Goal: Check status

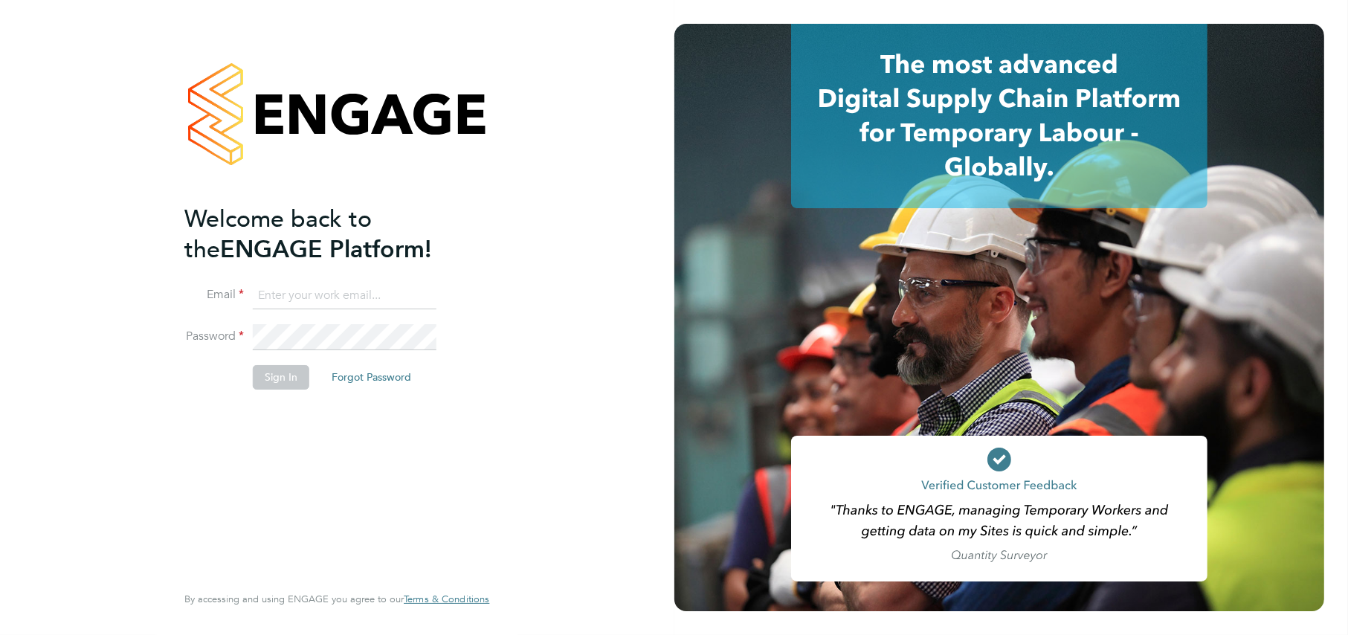
type input "[EMAIL_ADDRESS][DOMAIN_NAME]"
click at [287, 382] on button "Sign In" at bounding box center [281, 377] width 57 height 24
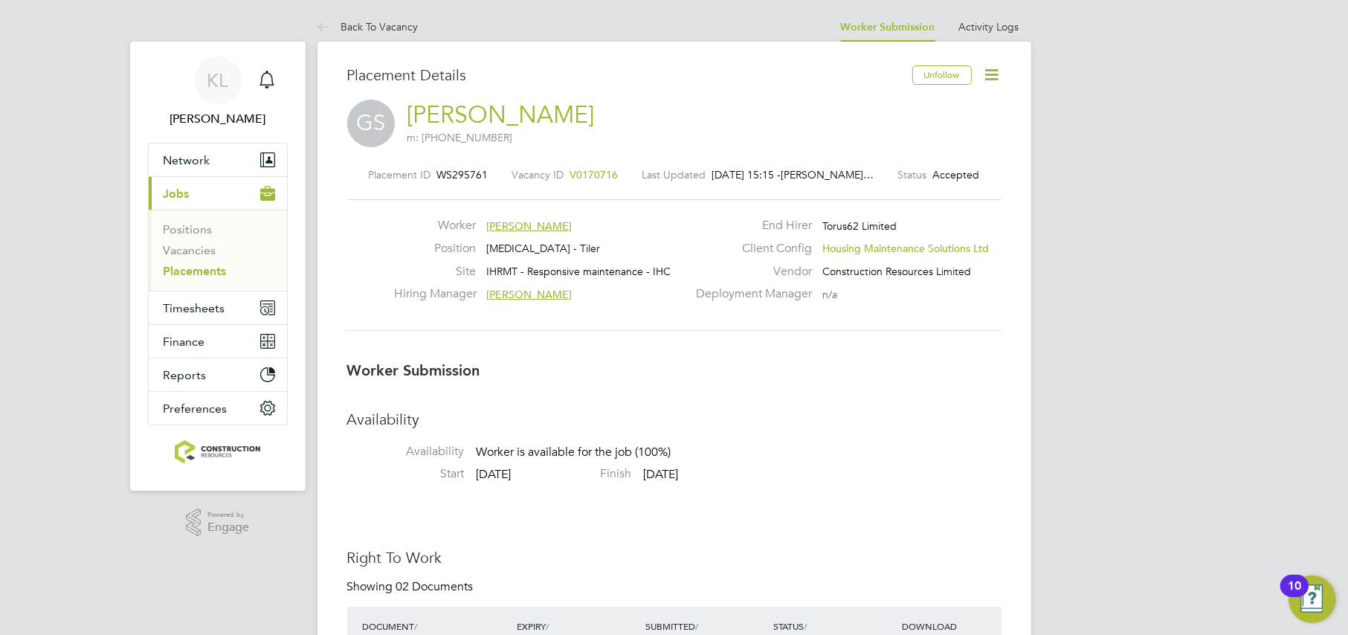
click at [370, 23] on link "Back To Vacancy" at bounding box center [368, 26] width 101 height 13
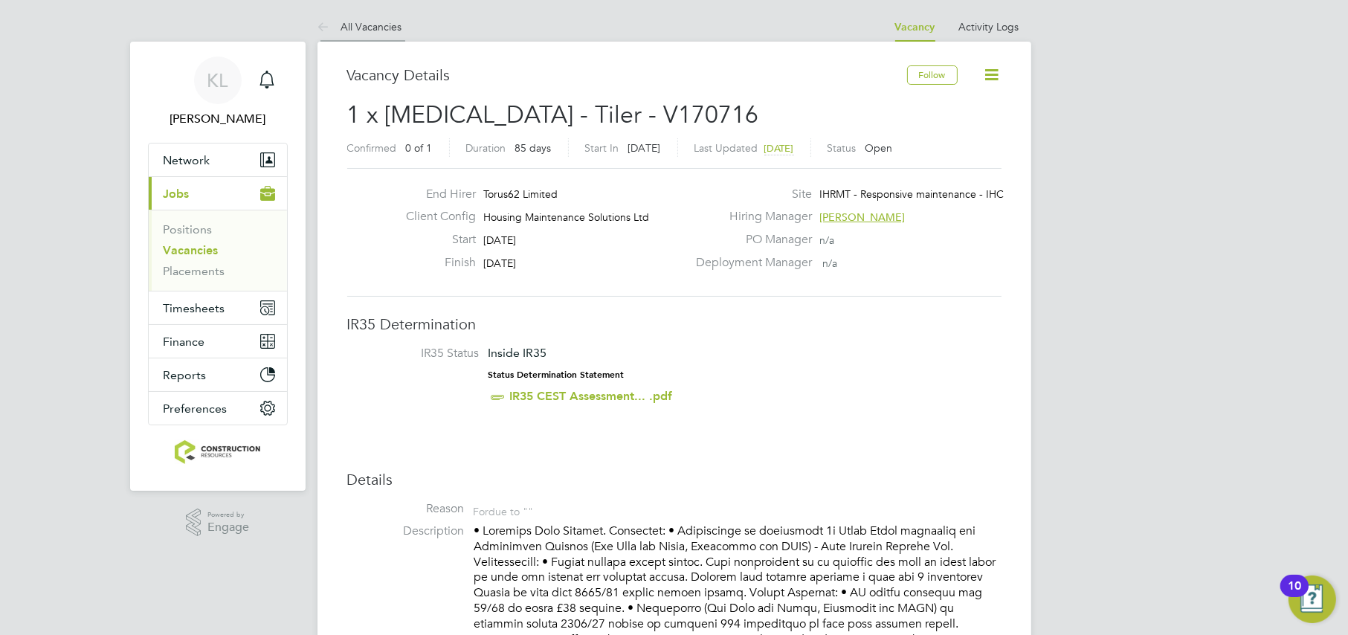
click at [368, 29] on link "All Vacancies" at bounding box center [360, 26] width 85 height 13
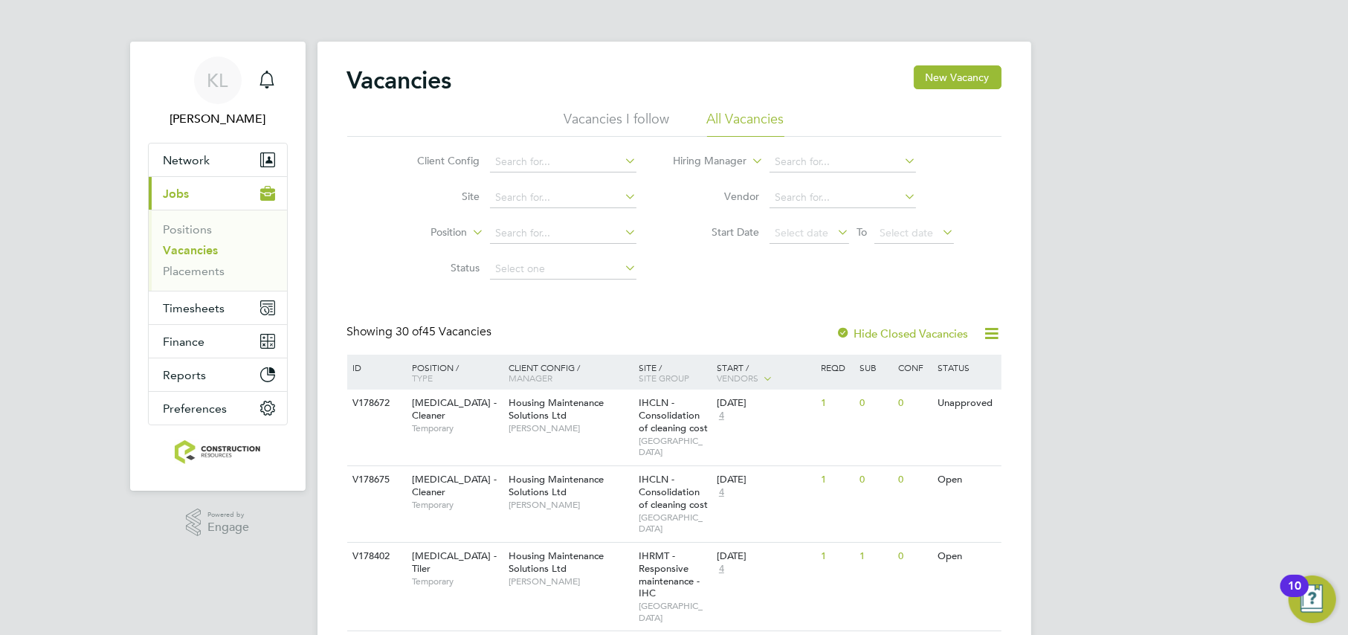
click at [799, 174] on li "Hiring Manager" at bounding box center [814, 162] width 318 height 36
click at [777, 154] on input at bounding box center [843, 162] width 147 height 21
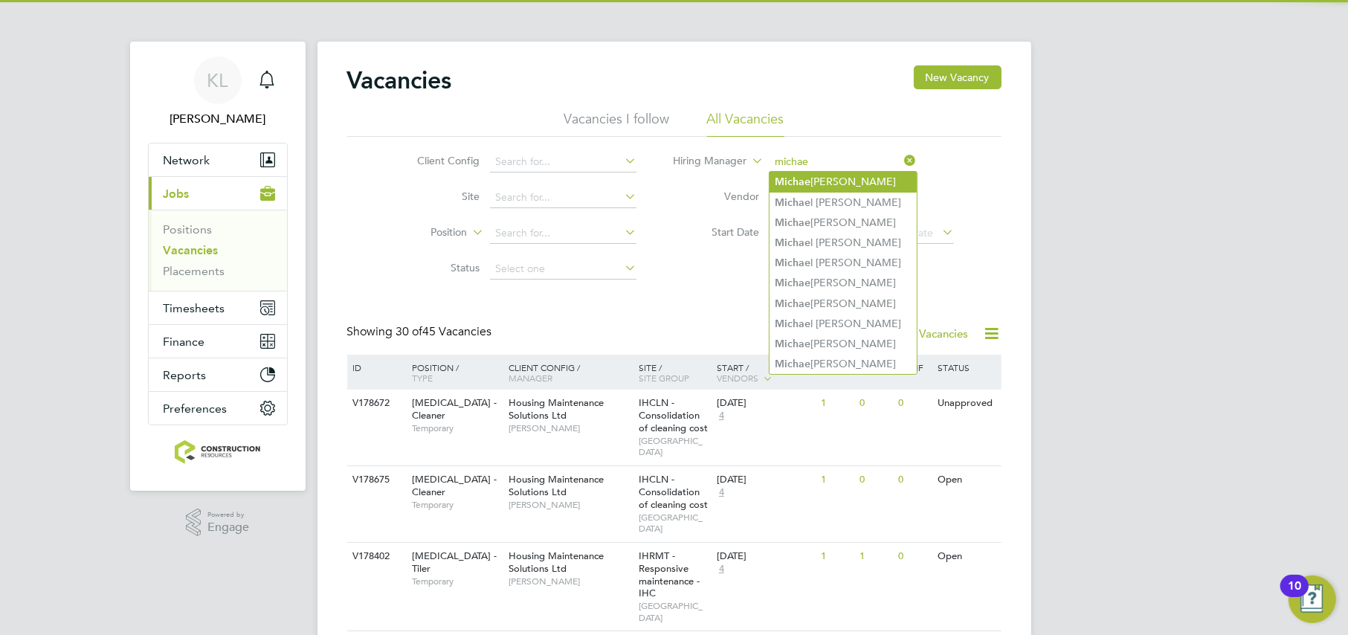
click at [788, 172] on li "Michae l Leslie" at bounding box center [843, 182] width 147 height 20
type input "[PERSON_NAME]"
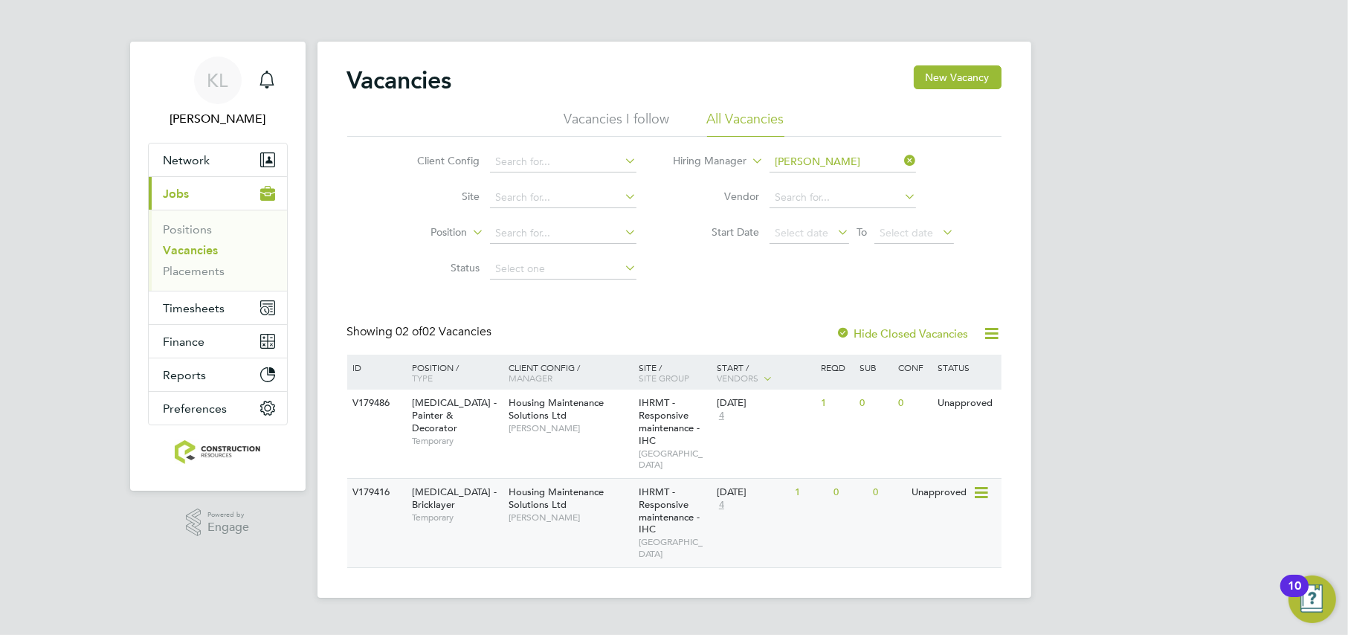
click at [607, 529] on div "V179416 HMS - Bricklayer Temporary Housing Maintenance Solutions Ltd Michael Le…" at bounding box center [674, 522] width 655 height 89
click at [901, 159] on icon at bounding box center [901, 160] width 0 height 21
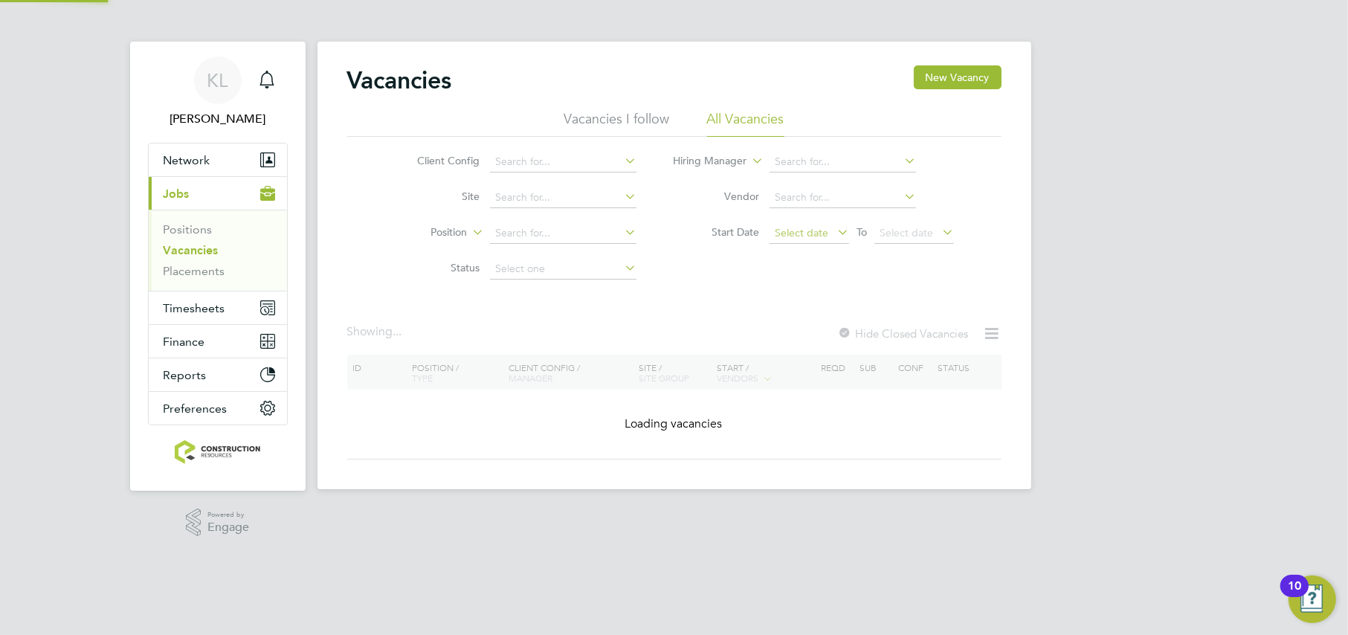
click at [802, 228] on span "Select date" at bounding box center [802, 232] width 54 height 13
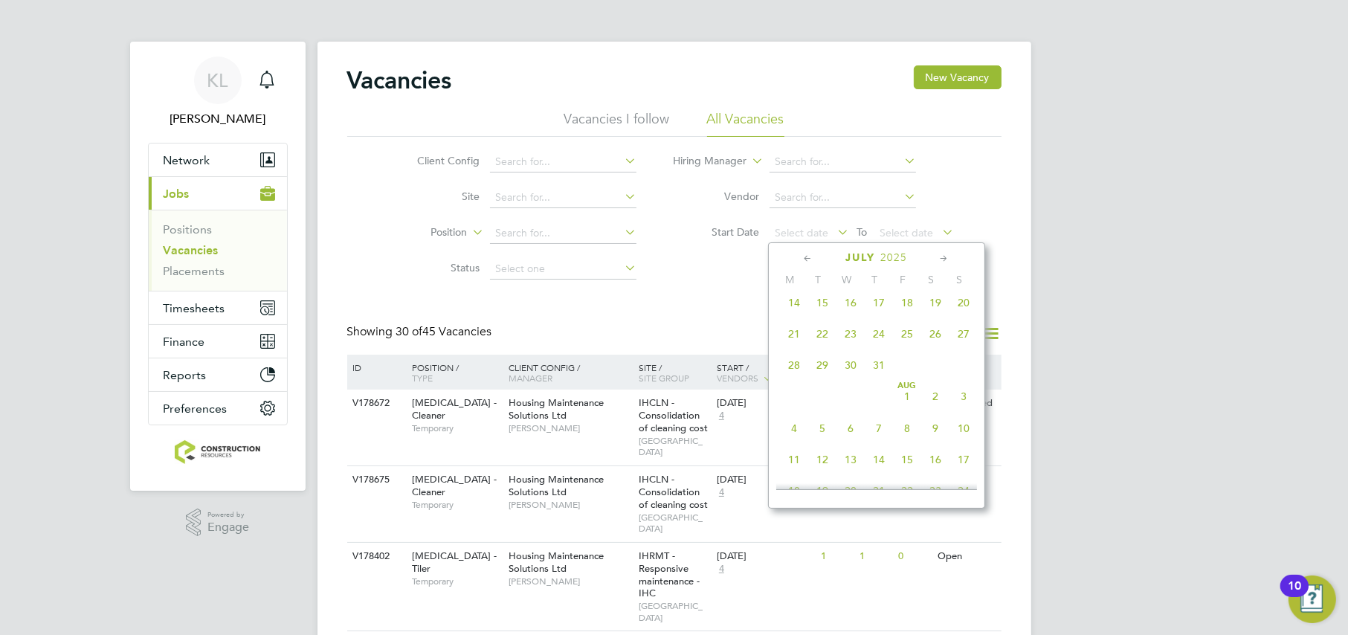
scroll to position [170, 0]
click at [793, 361] on span "7" at bounding box center [794, 364] width 28 height 28
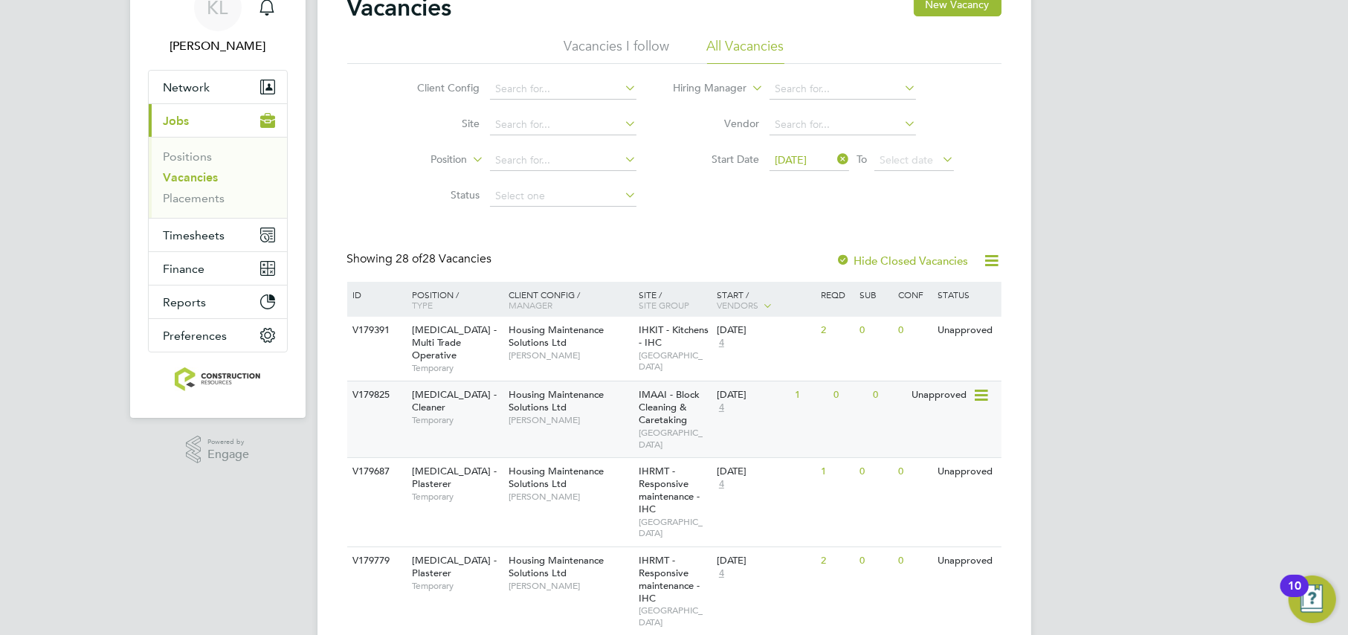
scroll to position [93, 0]
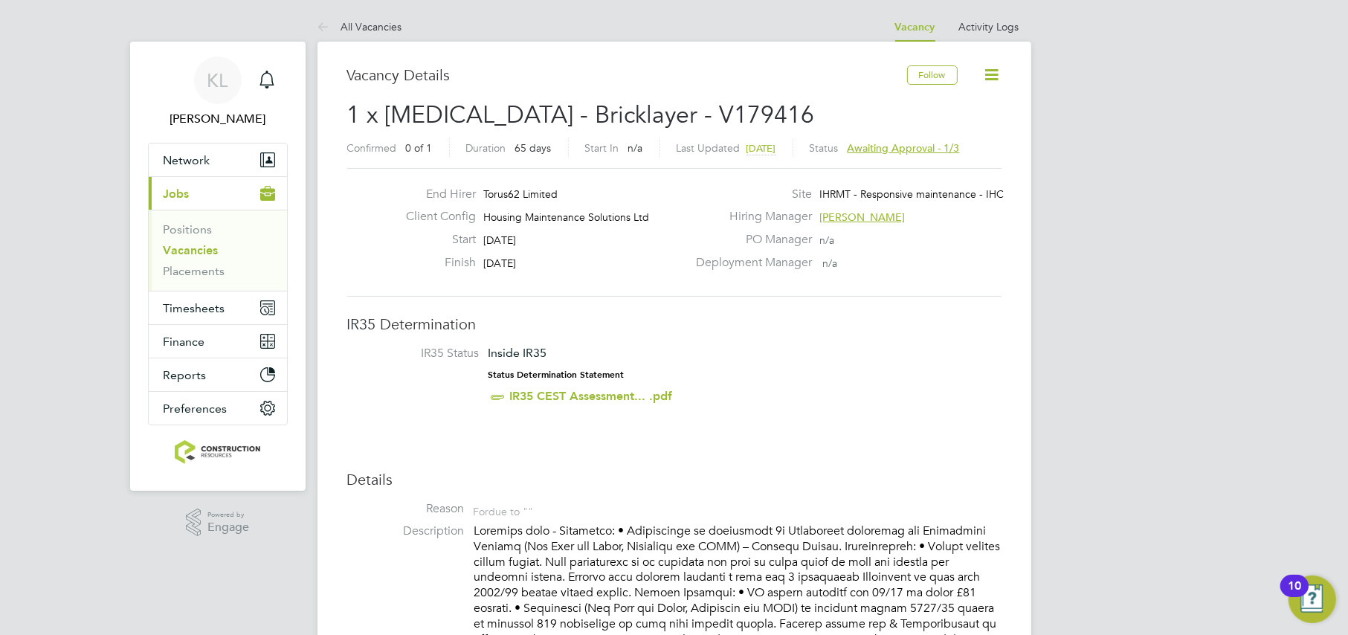
click at [839, 147] on label "Status" at bounding box center [824, 147] width 29 height 13
click at [875, 147] on span "Awaiting approval - 1/3" at bounding box center [904, 147] width 112 height 13
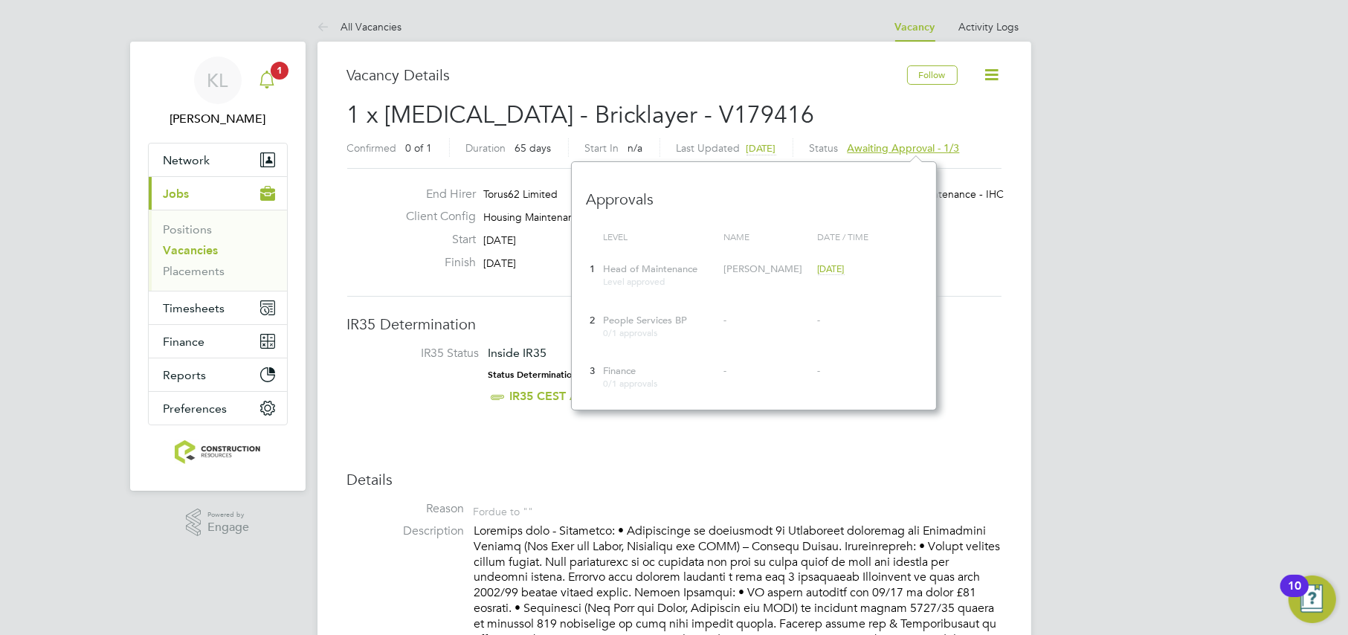
click at [274, 86] on icon "Main navigation" at bounding box center [267, 80] width 18 height 18
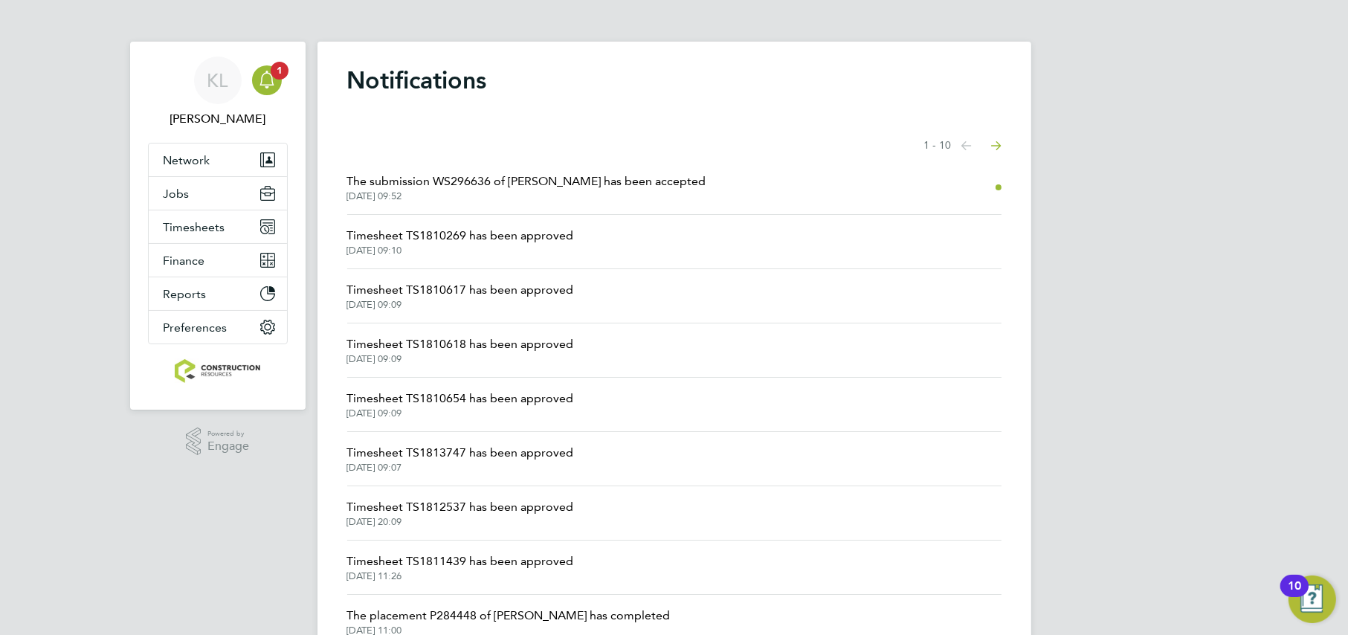
click at [578, 187] on span "The submission WS296636 of [PERSON_NAME] has been accepted" at bounding box center [526, 182] width 359 height 18
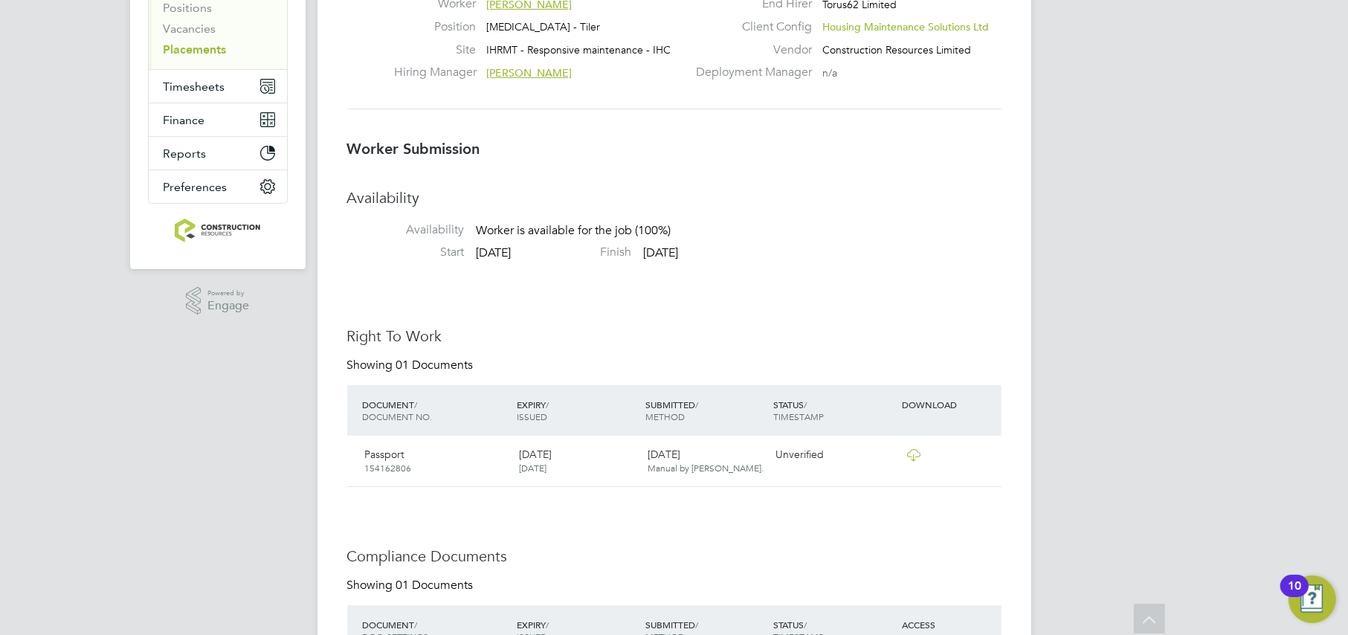
scroll to position [93, 0]
